Goal: Find specific page/section: Find specific page/section

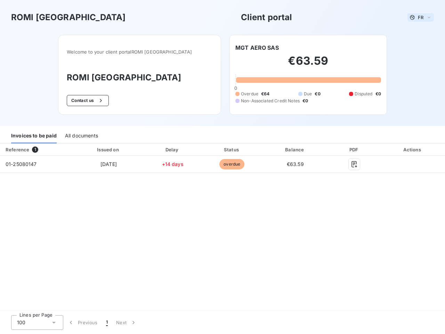
click at [420, 17] on span "FR" at bounding box center [421, 18] width 6 height 6
click at [98, 100] on button "Contact us" at bounding box center [88, 100] width 42 height 11
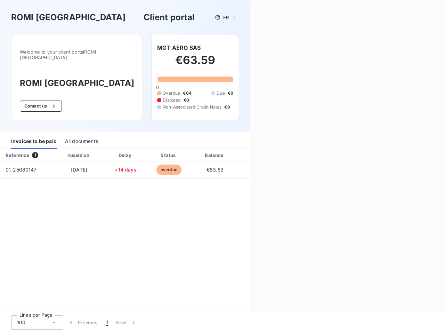
click at [257, 48] on div "Contact us Fill out the form below, and a member of our team will get back to y…" at bounding box center [347, 167] width 195 height 334
click at [34, 136] on div "Invoices to be paid" at bounding box center [34, 141] width 46 height 15
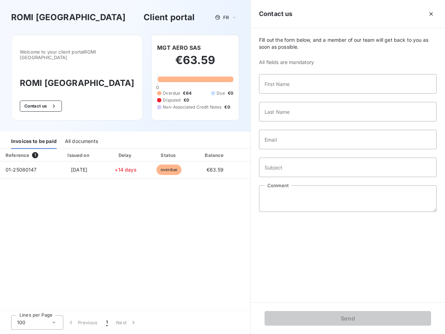
click at [81, 136] on div "All documents" at bounding box center [81, 141] width 33 height 15
